Goal: Check status: Check status

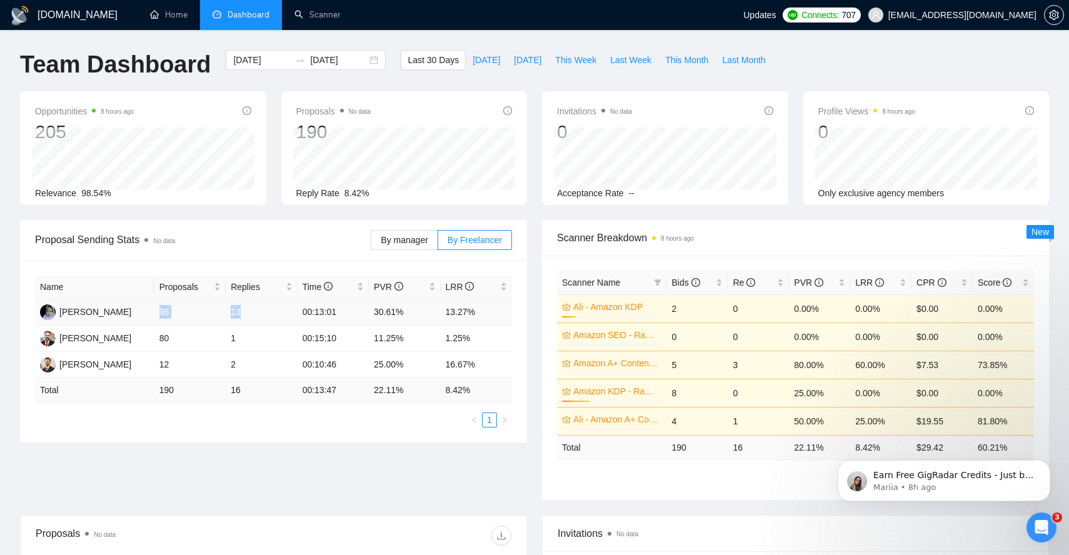
drag, startPoint x: 157, startPoint y: 309, endPoint x: 250, endPoint y: 309, distance: 93.1
click at [250, 309] on tr "[PERSON_NAME] 98 13 00:13:01 30.61% 13.27%" at bounding box center [273, 312] width 477 height 26
click at [325, 11] on link "Scanner" at bounding box center [317, 14] width 46 height 11
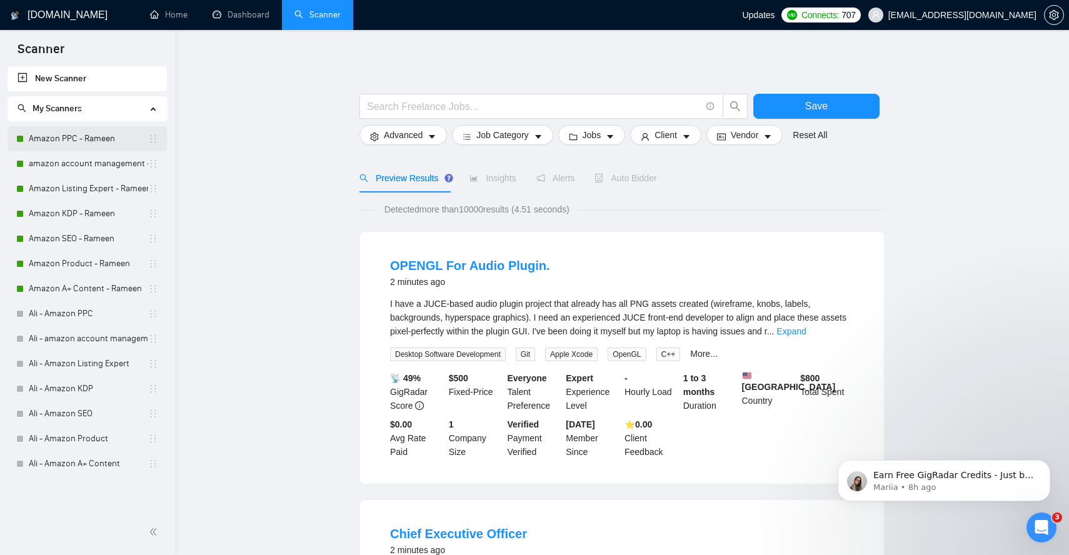
click at [94, 141] on link "Amazon PPC - Rameen" at bounding box center [88, 138] width 119 height 25
